Goal: Transaction & Acquisition: Subscribe to service/newsletter

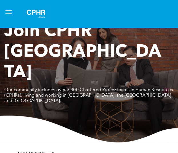
click at [15, 13] on div at bounding box center [89, 14] width 155 height 18
click at [11, 12] on span "menu" at bounding box center [8, 12] width 6 height 1
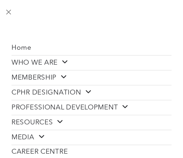
click at [47, 77] on span "MEMBERSHIP" at bounding box center [39, 77] width 56 height 9
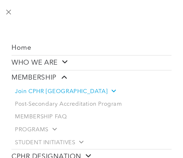
click at [48, 89] on span "Join CPHR [GEOGRAPHIC_DATA]" at bounding box center [65, 91] width 101 height 7
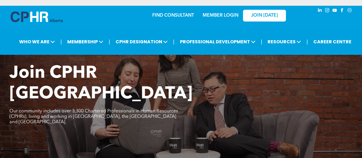
click at [178, 16] on link "MEMBER LOGIN" at bounding box center [221, 15] width 36 height 5
